Goal: Information Seeking & Learning: Learn about a topic

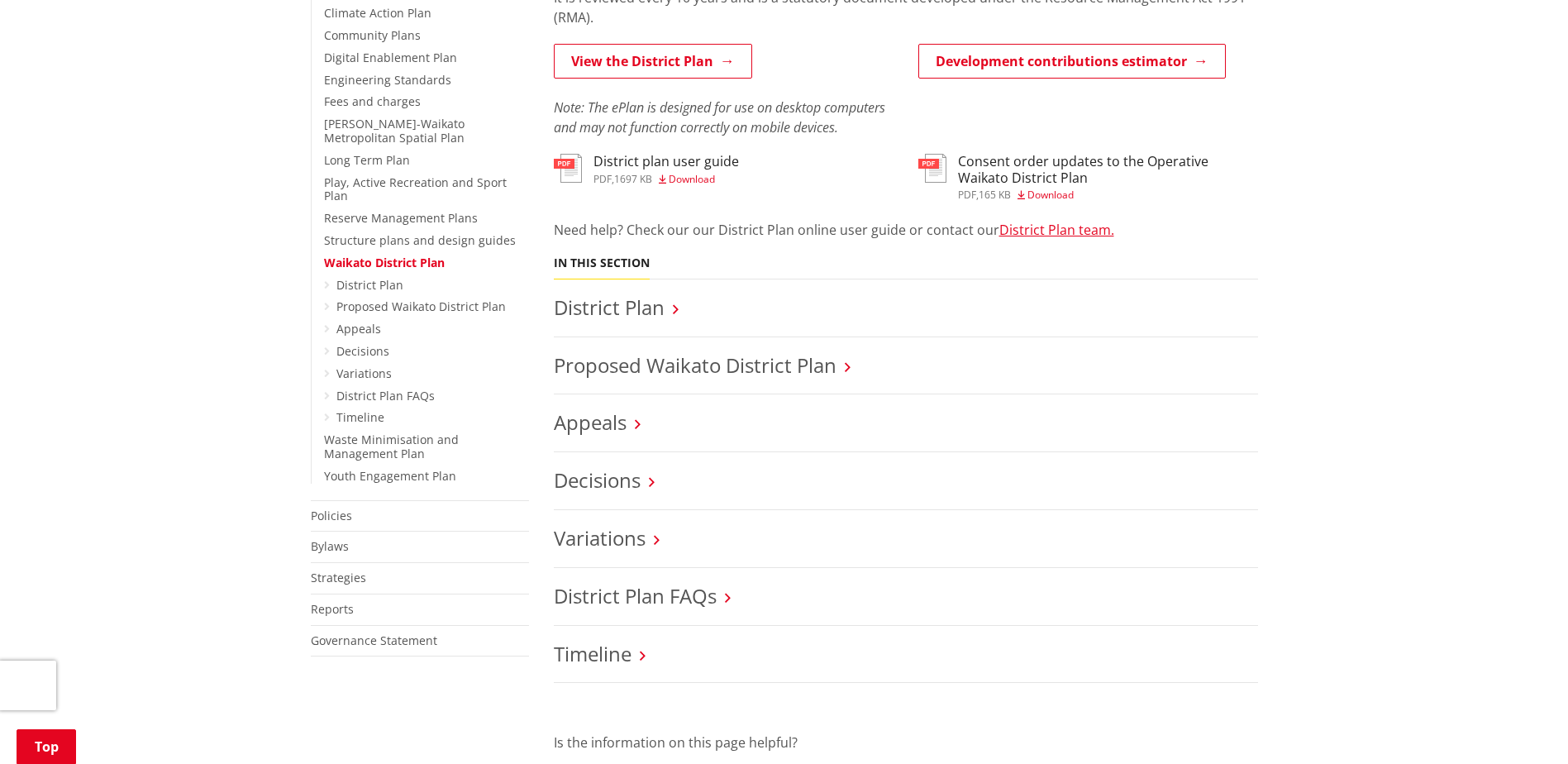
scroll to position [496, 0]
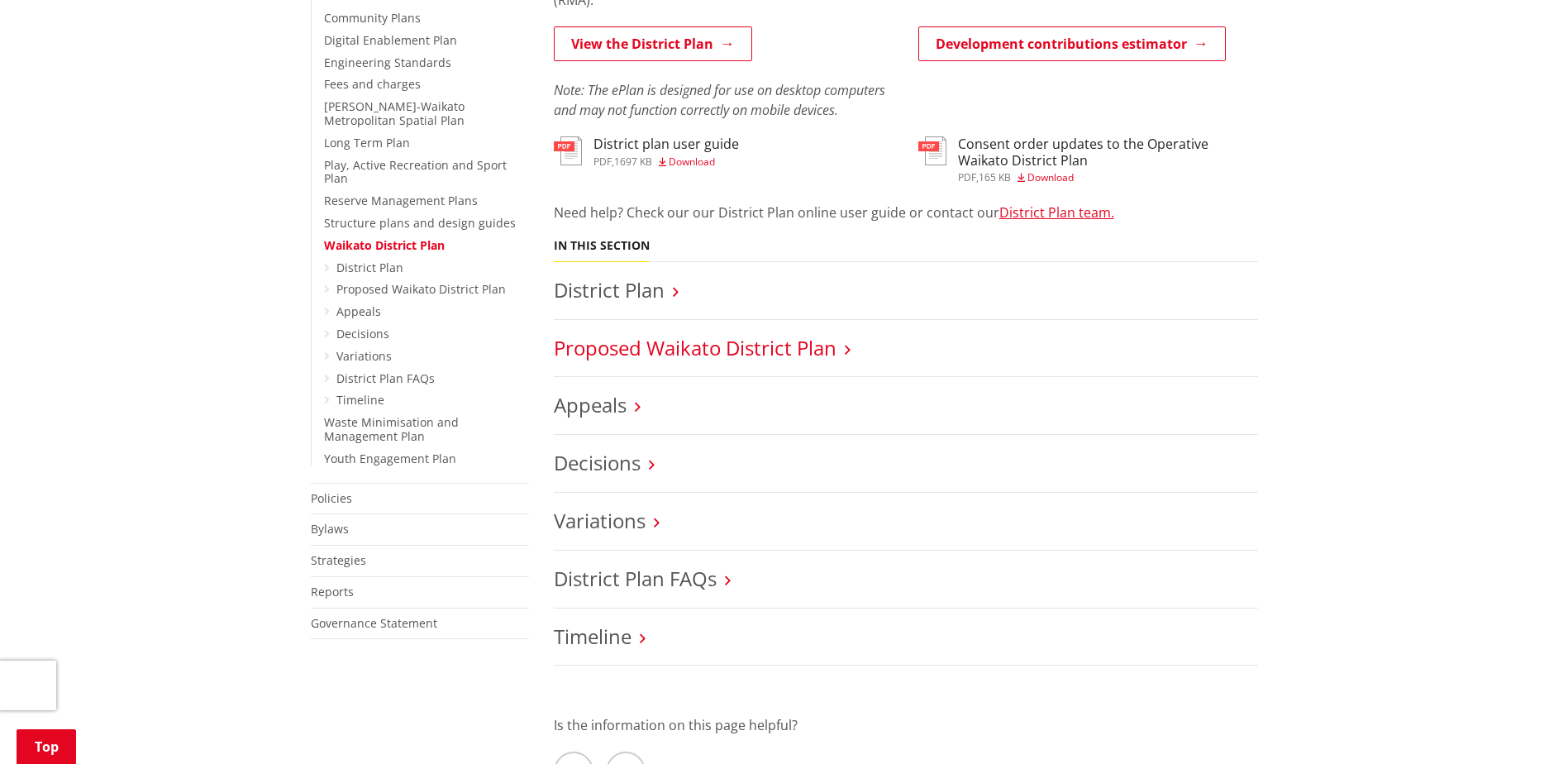
click at [831, 356] on link "Proposed Waikato District Plan" at bounding box center [694, 348] width 283 height 28
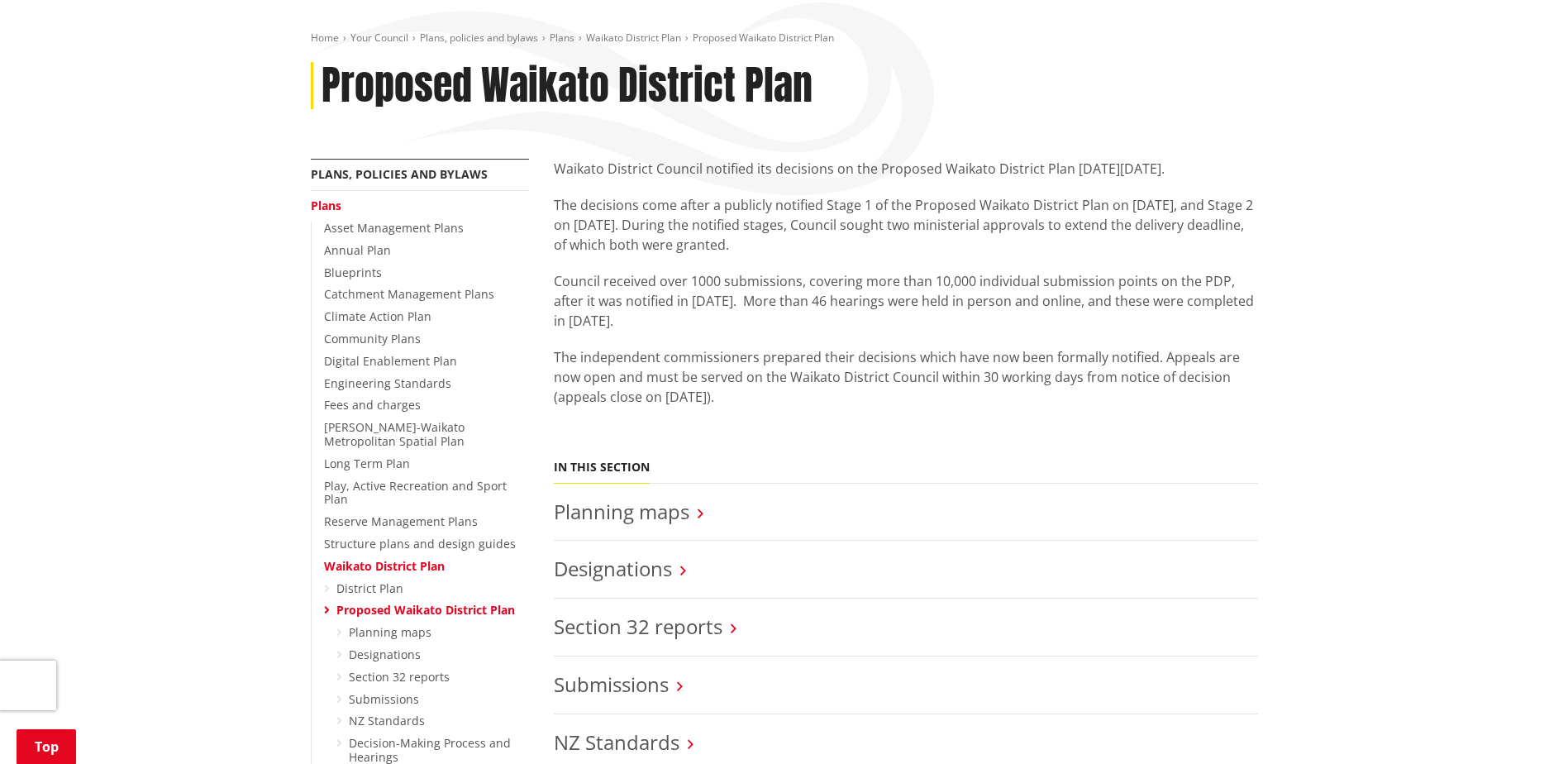
scroll to position [165, 0]
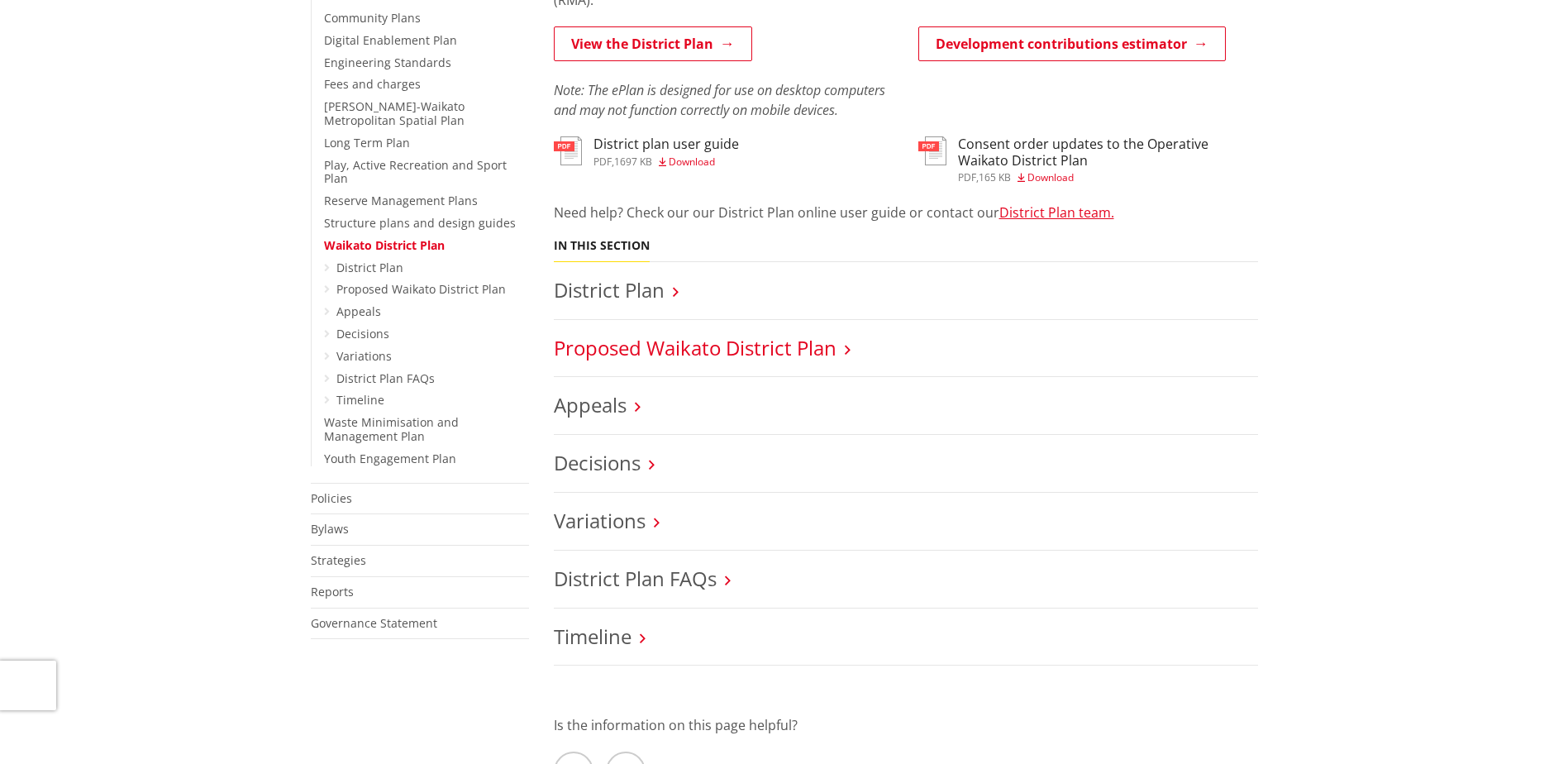
scroll to position [496, 0]
click at [614, 402] on link "Appeals" at bounding box center [590, 405] width 73 height 28
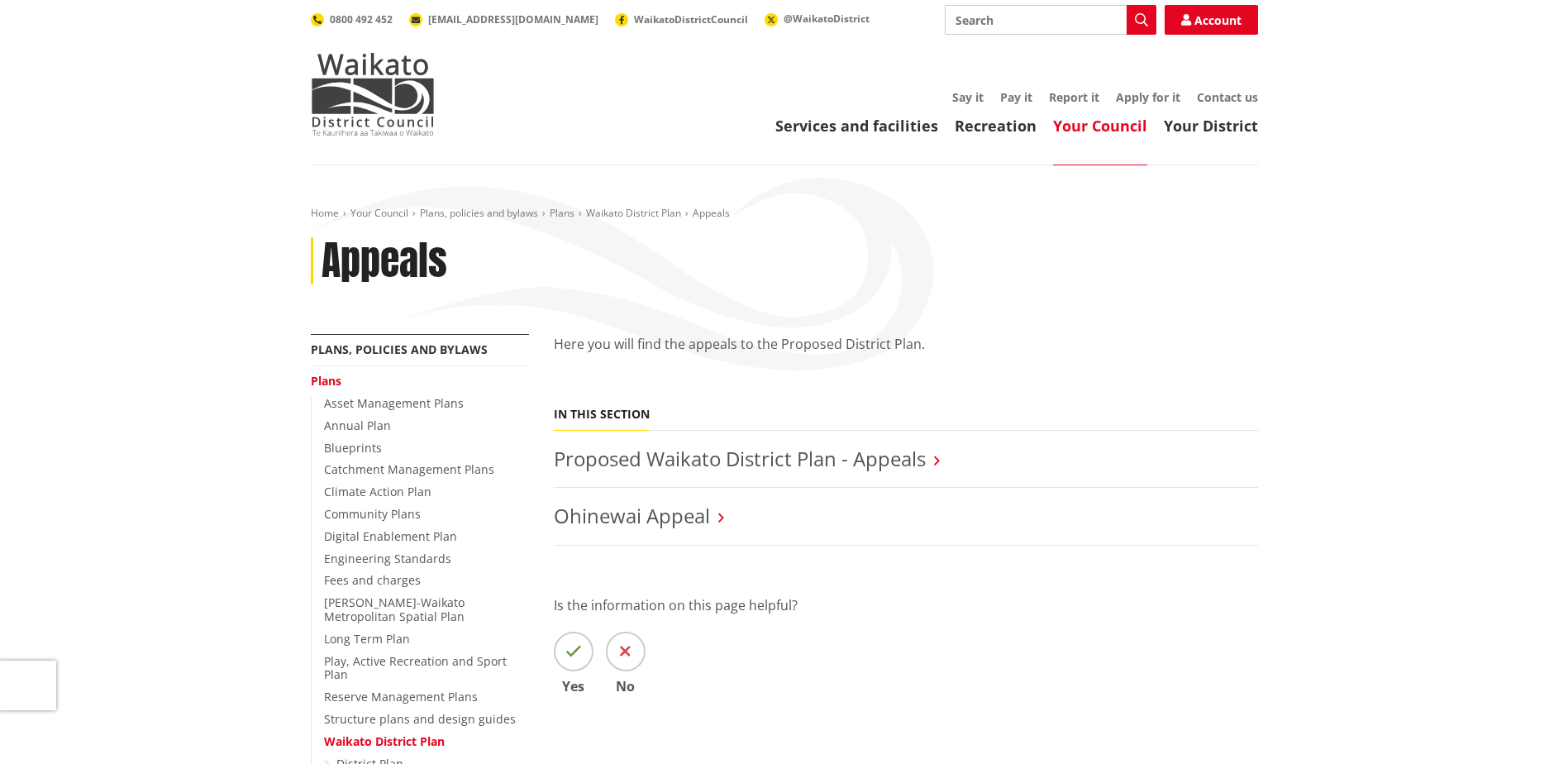
click at [945, 470] on h3 "Proposed Waikato District Plan - Appeals" at bounding box center [906, 459] width 704 height 24
click at [948, 458] on h3 "Proposed Waikato District Plan - Appeals" at bounding box center [906, 459] width 704 height 24
click at [940, 457] on icon at bounding box center [937, 460] width 5 height 15
click at [873, 461] on link "Proposed Waikato District Plan - Appeals" at bounding box center [739, 458] width 372 height 28
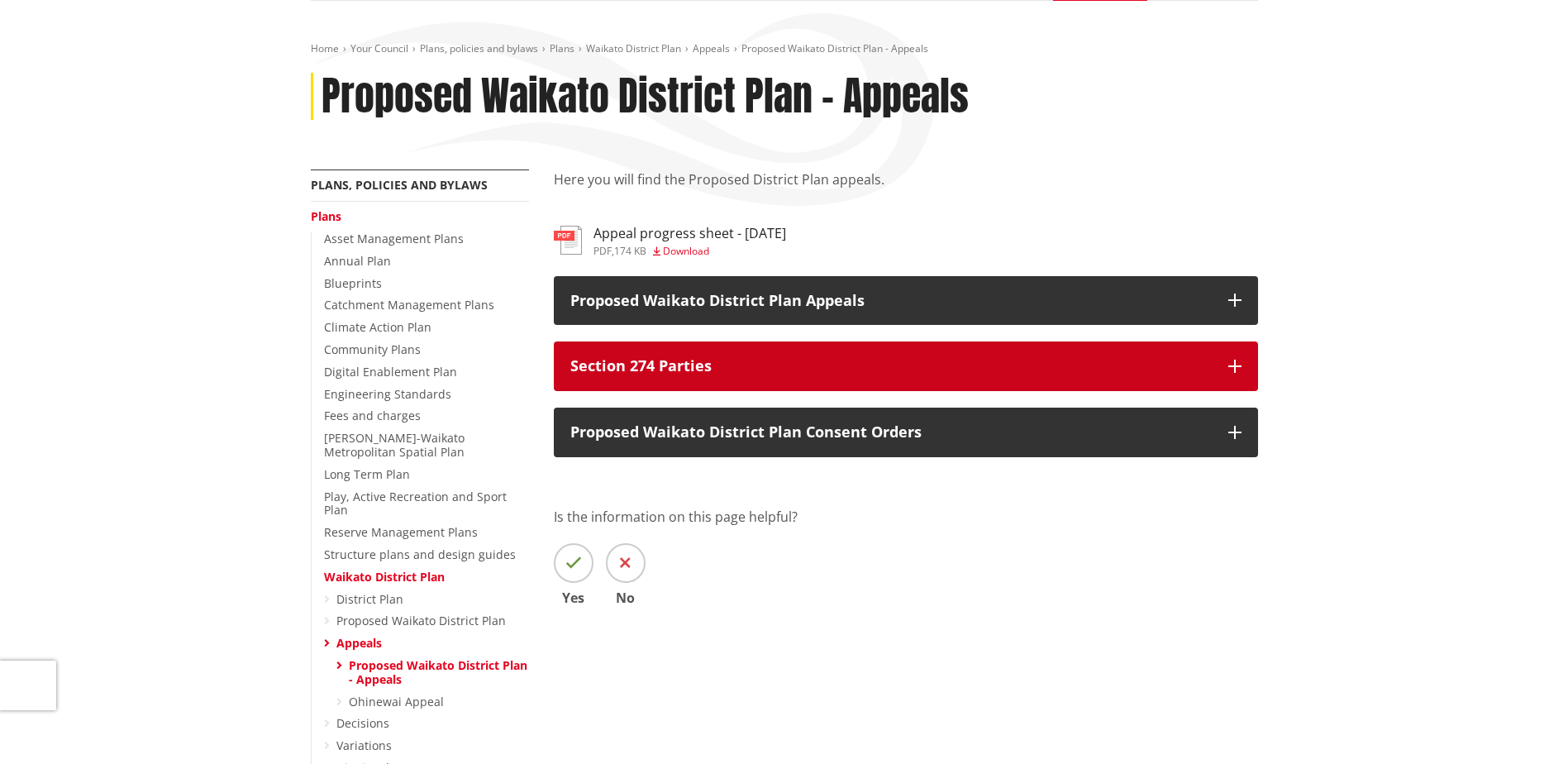
scroll to position [165, 0]
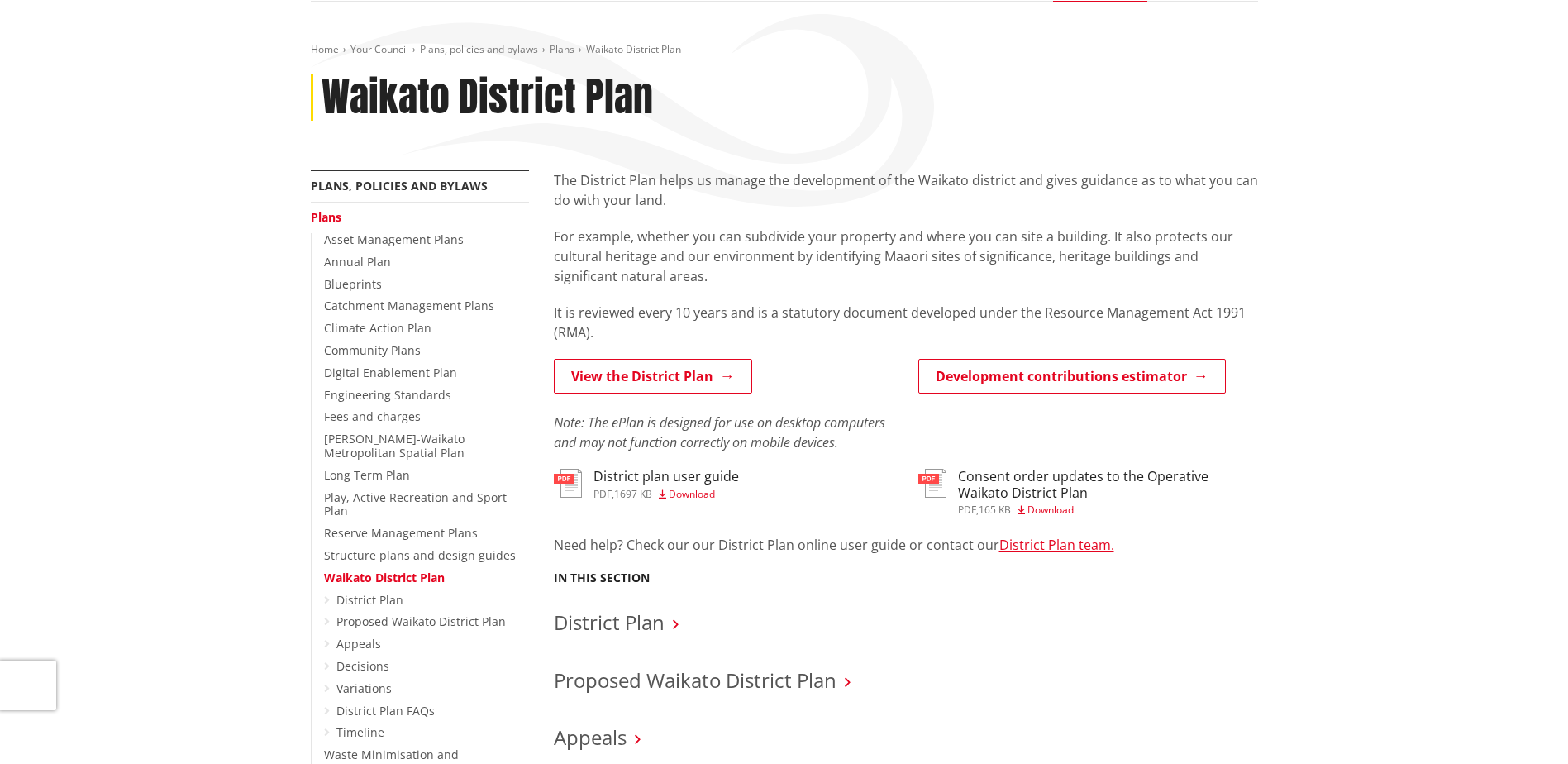
scroll to position [165, 0]
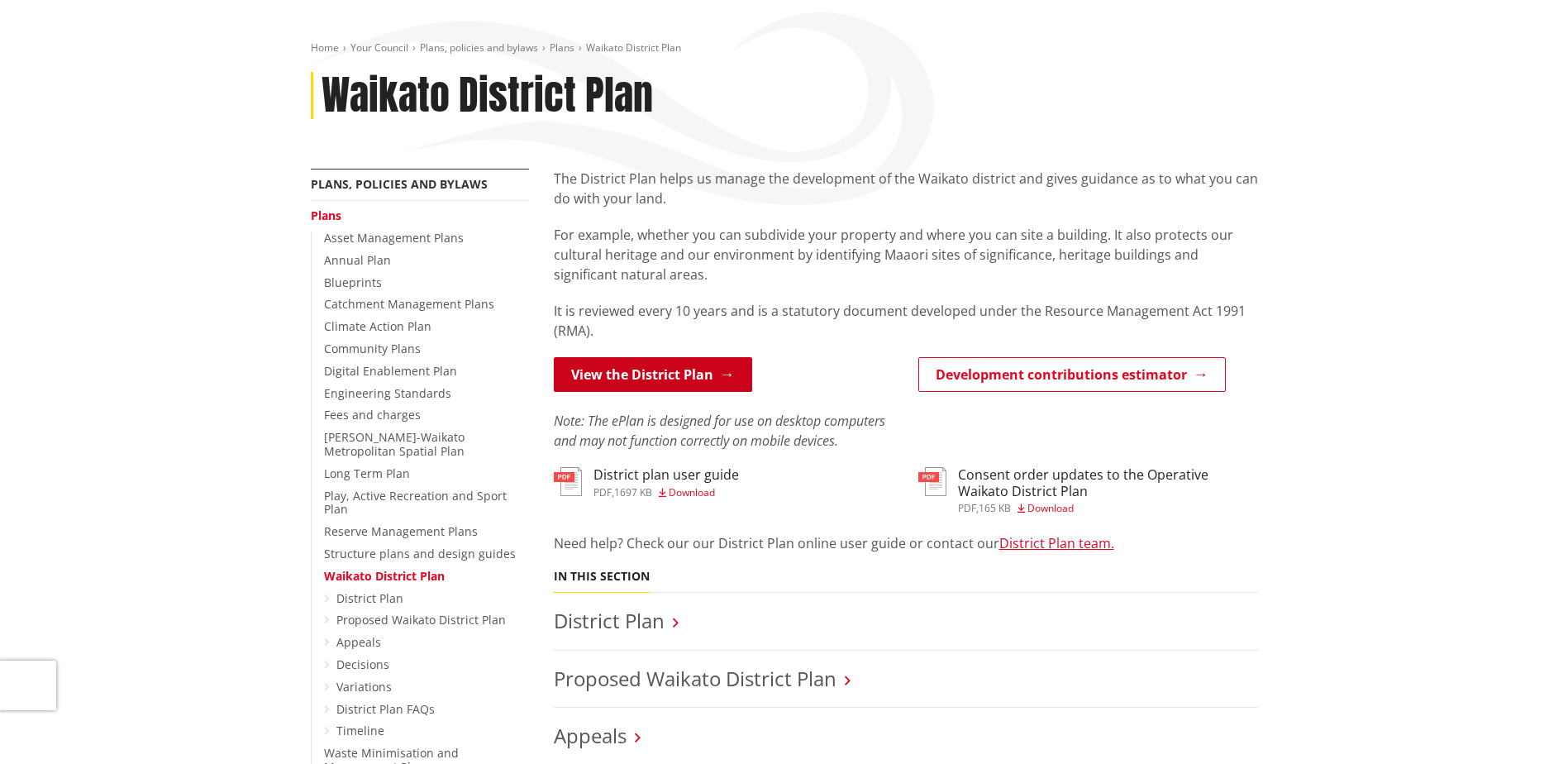
click at [697, 378] on link "View the District Plan" at bounding box center [653, 374] width 199 height 35
